Goal: Transaction & Acquisition: Purchase product/service

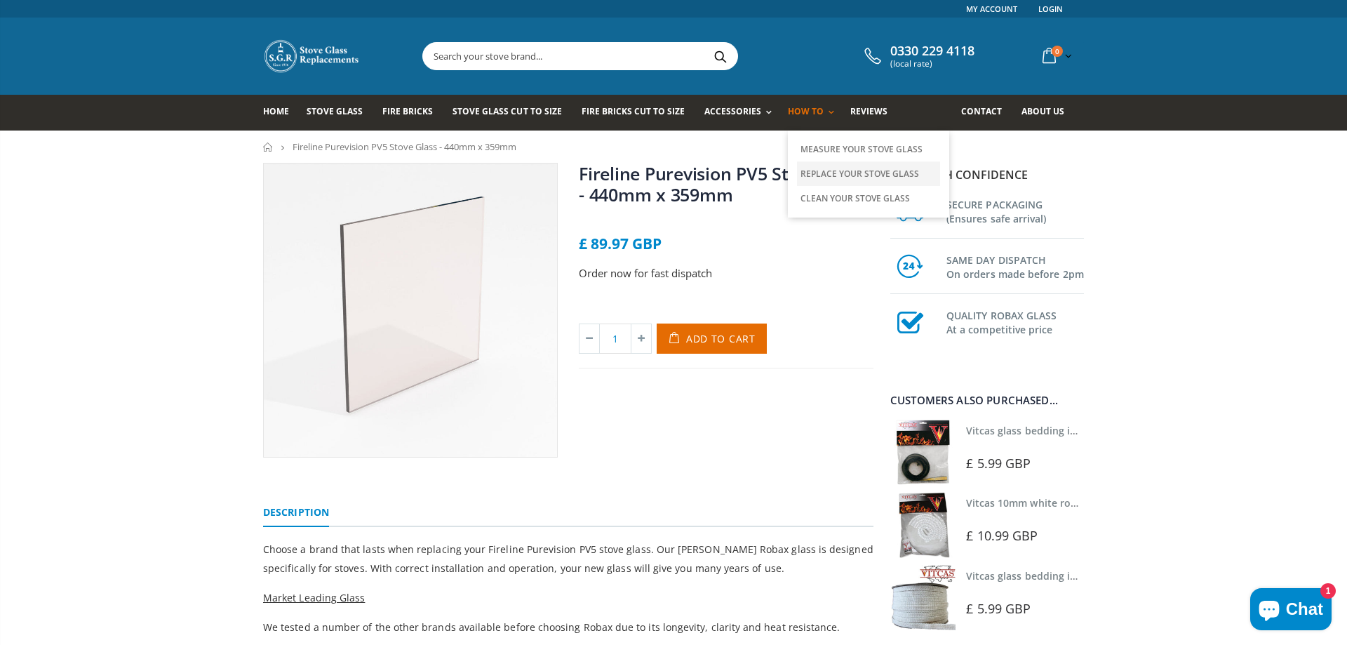
click at [817, 175] on link "Replace Your Stove Glass" at bounding box center [868, 173] width 143 height 25
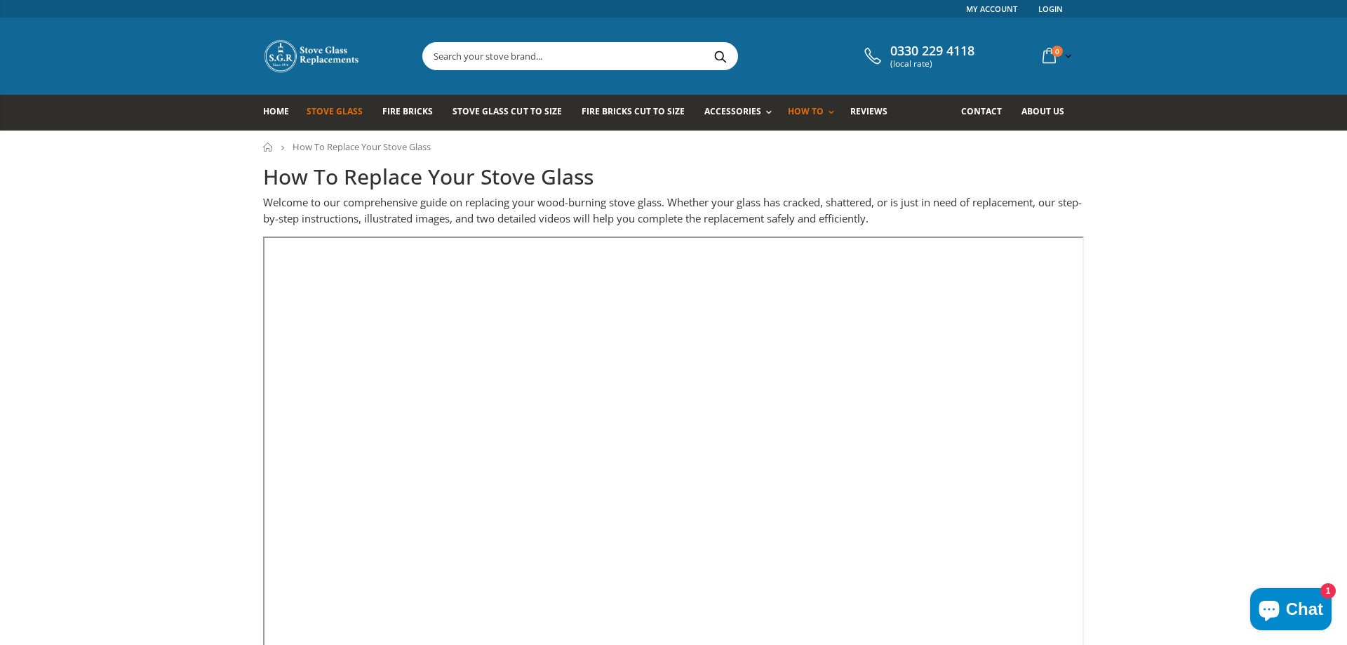
click at [336, 114] on span "Stove Glass" at bounding box center [335, 111] width 56 height 12
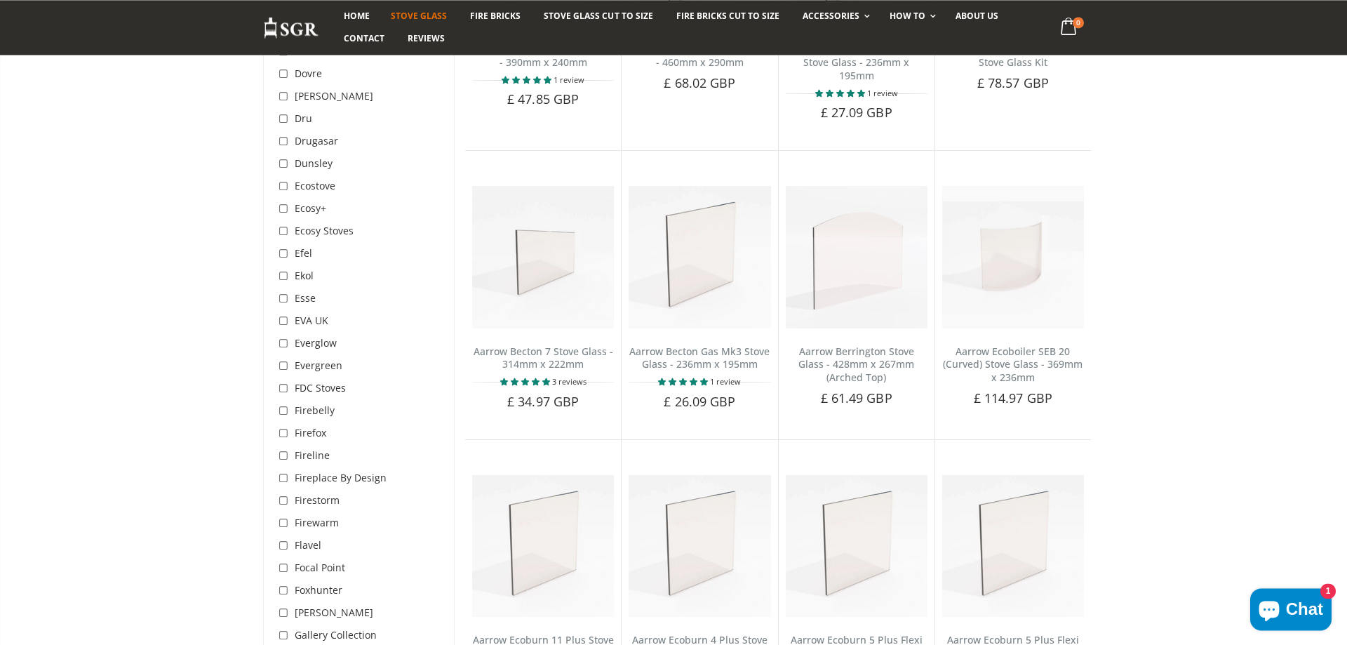
scroll to position [1646, 0]
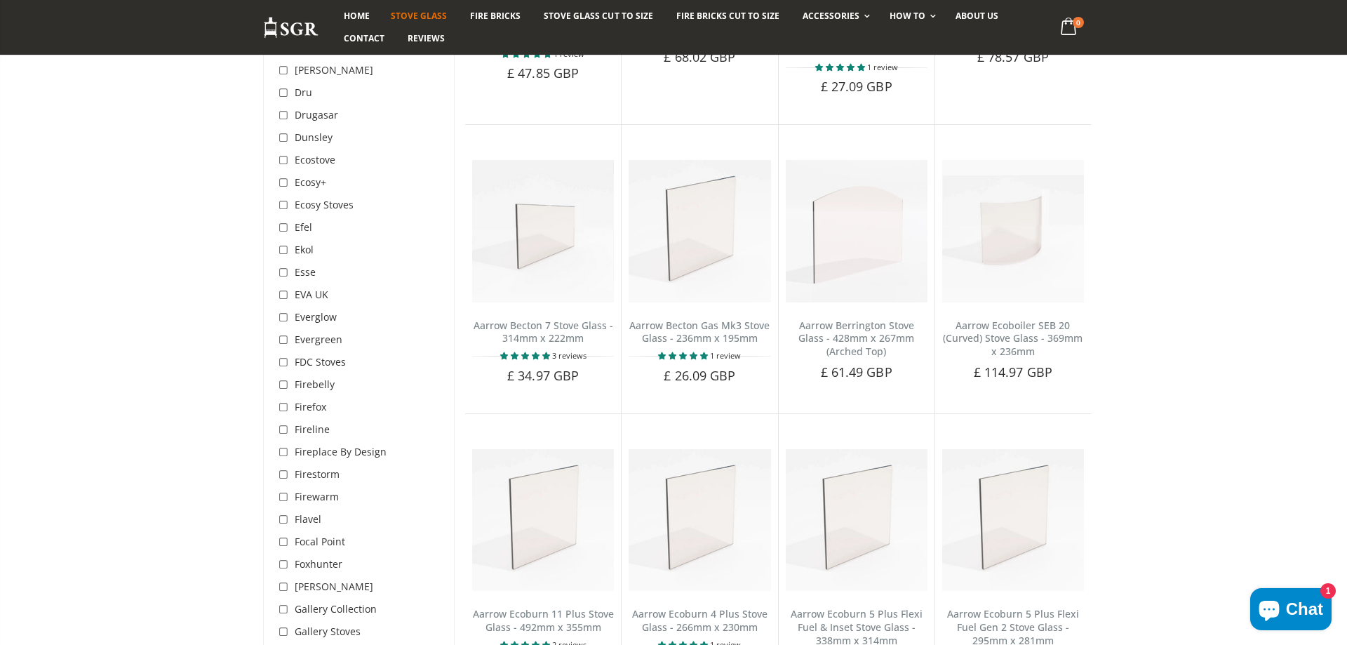
click at [316, 418] on div "Fireline" at bounding box center [304, 429] width 52 height 22
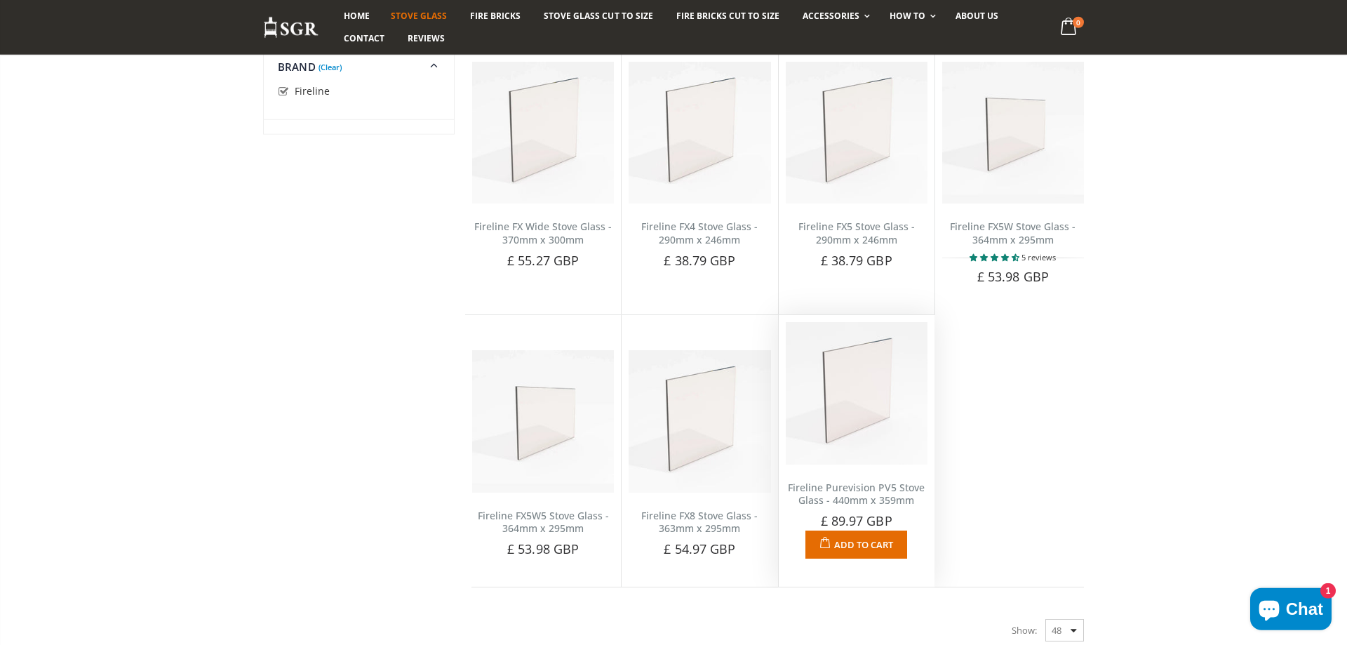
scroll to position [1145, 0]
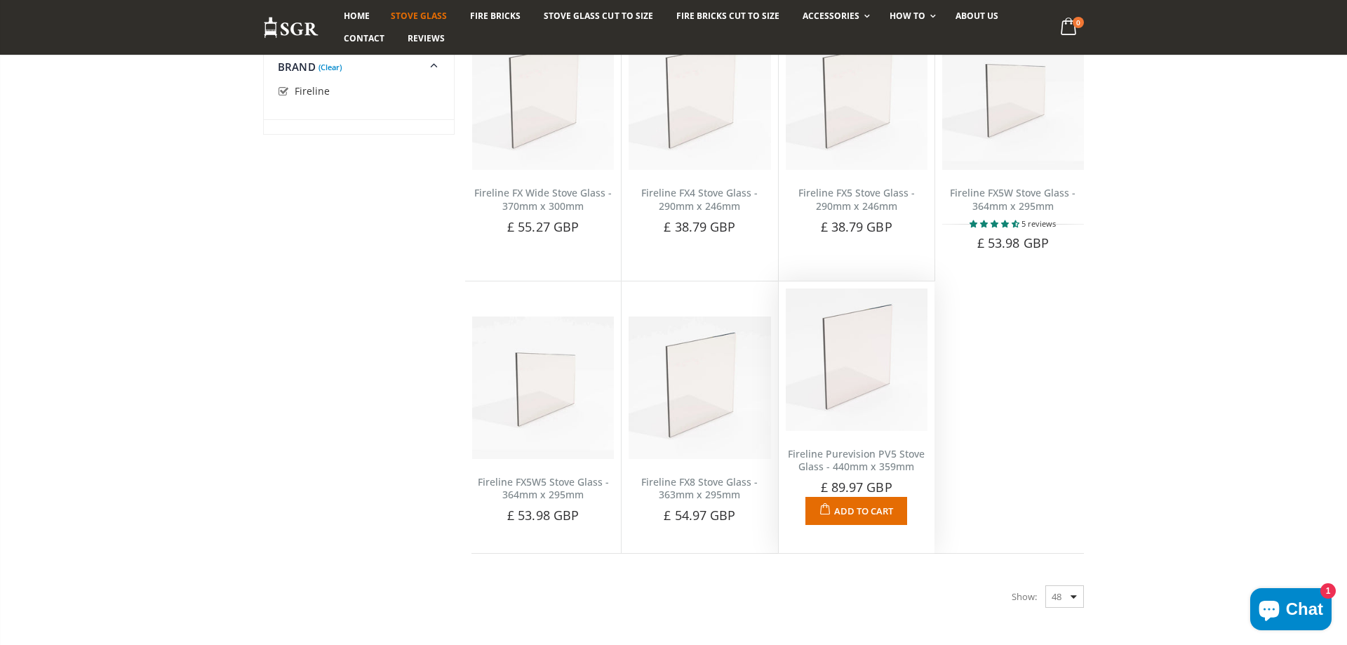
click at [846, 357] on img at bounding box center [857, 359] width 142 height 142
